Goal: Use online tool/utility: Utilize a website feature to perform a specific function

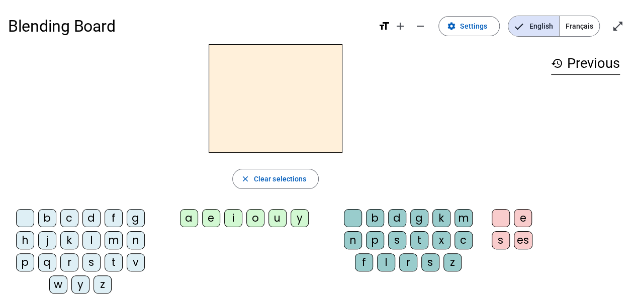
click at [108, 217] on div "f" at bounding box center [114, 218] width 18 height 18
click at [256, 216] on div "o" at bounding box center [255, 218] width 18 height 18
click at [497, 238] on div "s" at bounding box center [501, 240] width 18 height 18
click at [139, 219] on div "g" at bounding box center [136, 218] width 18 height 18
click at [195, 221] on div "a" at bounding box center [189, 218] width 18 height 18
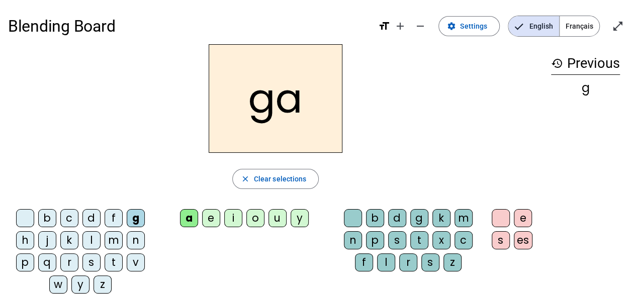
click at [378, 214] on div "b" at bounding box center [375, 218] width 18 height 18
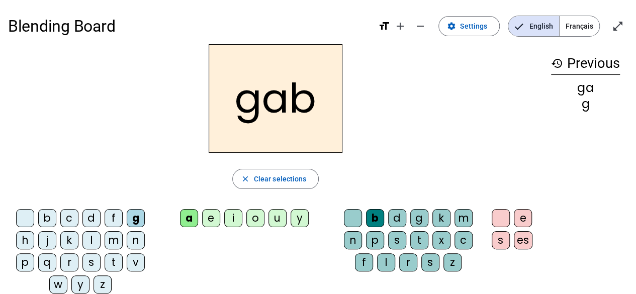
click at [521, 220] on div "e" at bounding box center [523, 218] width 18 height 18
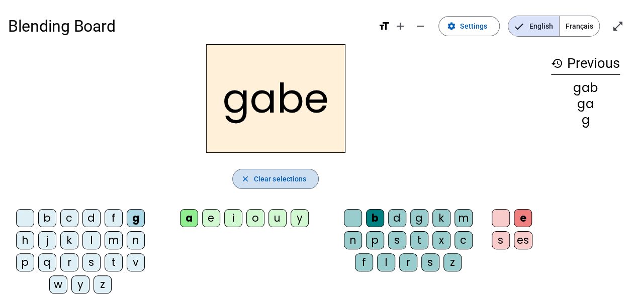
click at [277, 182] on span "Clear selections" at bounding box center [280, 179] width 53 height 12
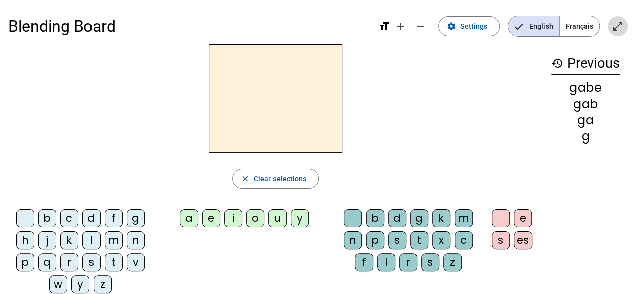
click at [615, 30] on mat-icon "open_in_full" at bounding box center [618, 26] width 12 height 12
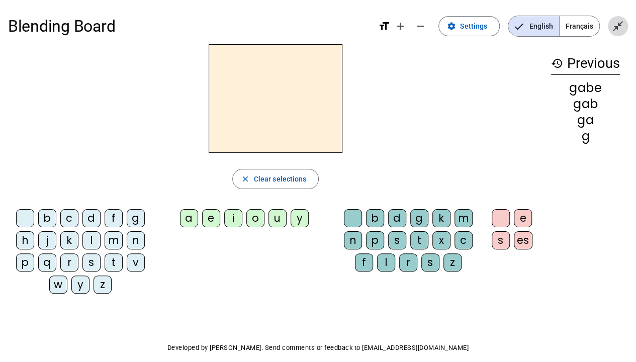
click at [617, 29] on mat-icon "close_fullscreen" at bounding box center [618, 26] width 12 height 12
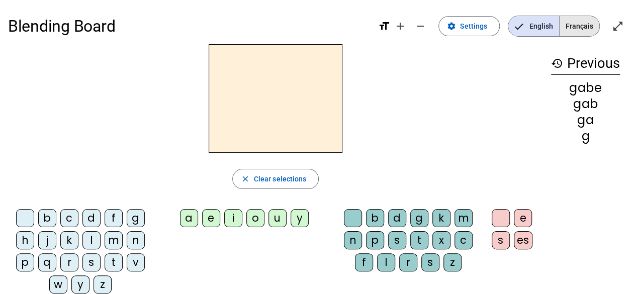
click at [580, 26] on span "Français" at bounding box center [580, 26] width 40 height 20
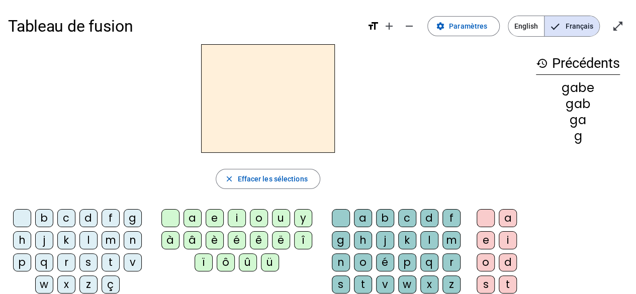
click at [375, 26] on mat-icon "format_size" at bounding box center [373, 26] width 12 height 12
click at [394, 26] on mat-icon "add" at bounding box center [389, 26] width 12 height 12
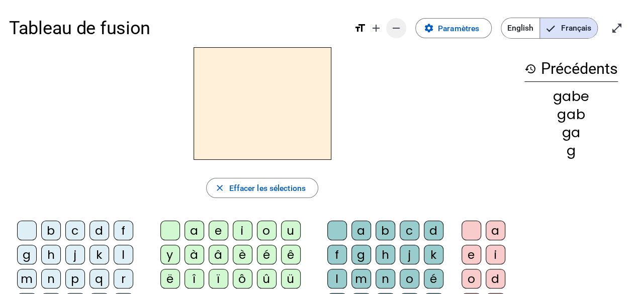
click at [396, 27] on mat-icon "remove" at bounding box center [396, 28] width 12 height 12
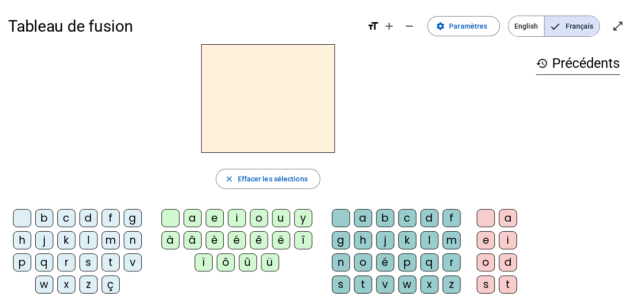
click at [136, 211] on div "g" at bounding box center [133, 218] width 18 height 18
click at [361, 217] on div "a" at bounding box center [363, 218] width 18 height 18
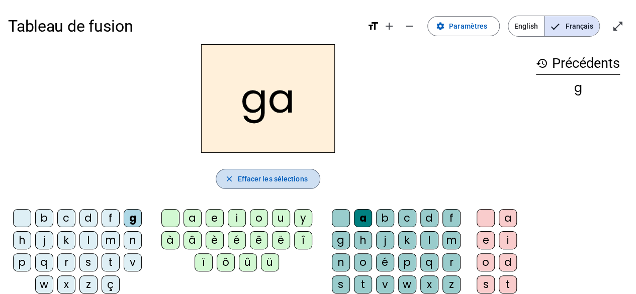
click at [247, 176] on span "Effacer les sélections" at bounding box center [272, 179] width 70 height 12
